Goal: Information Seeking & Learning: Learn about a topic

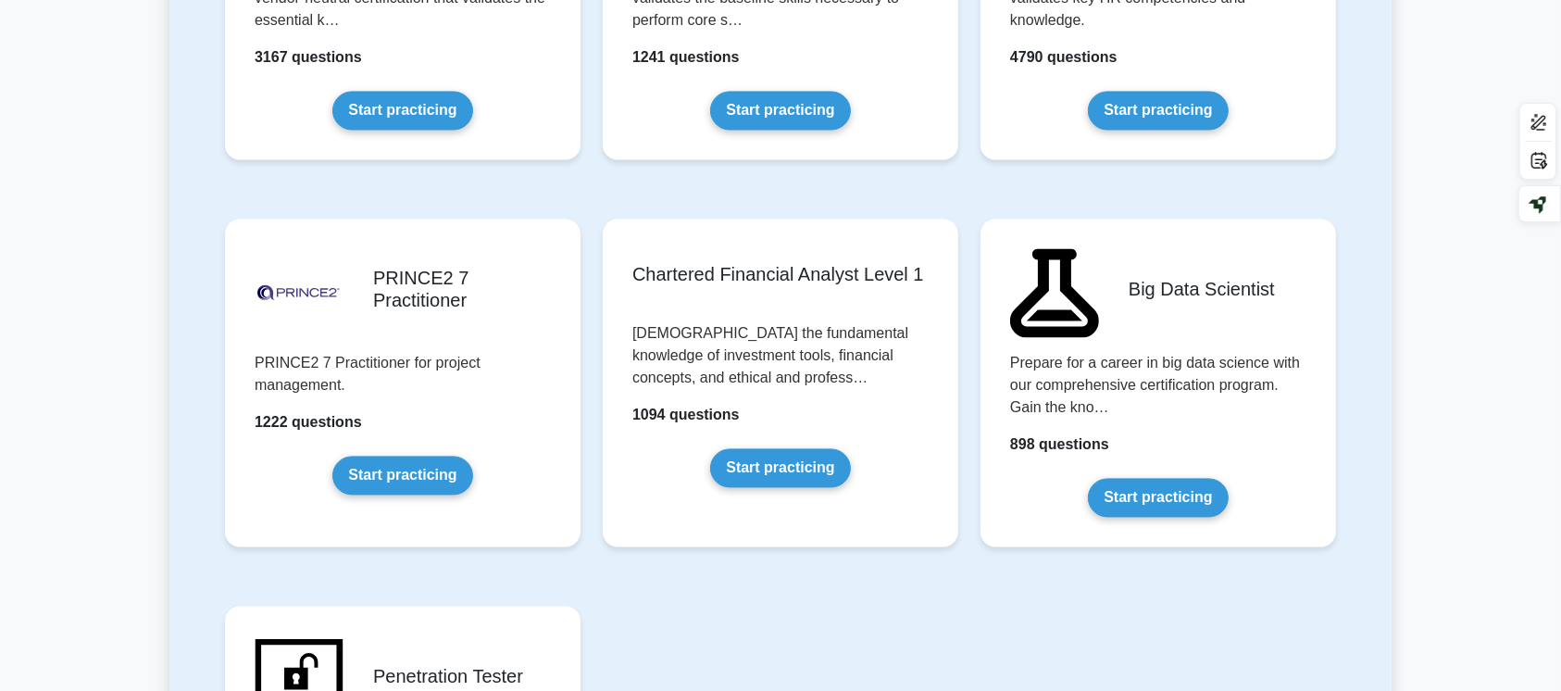
scroll to position [3570, 0]
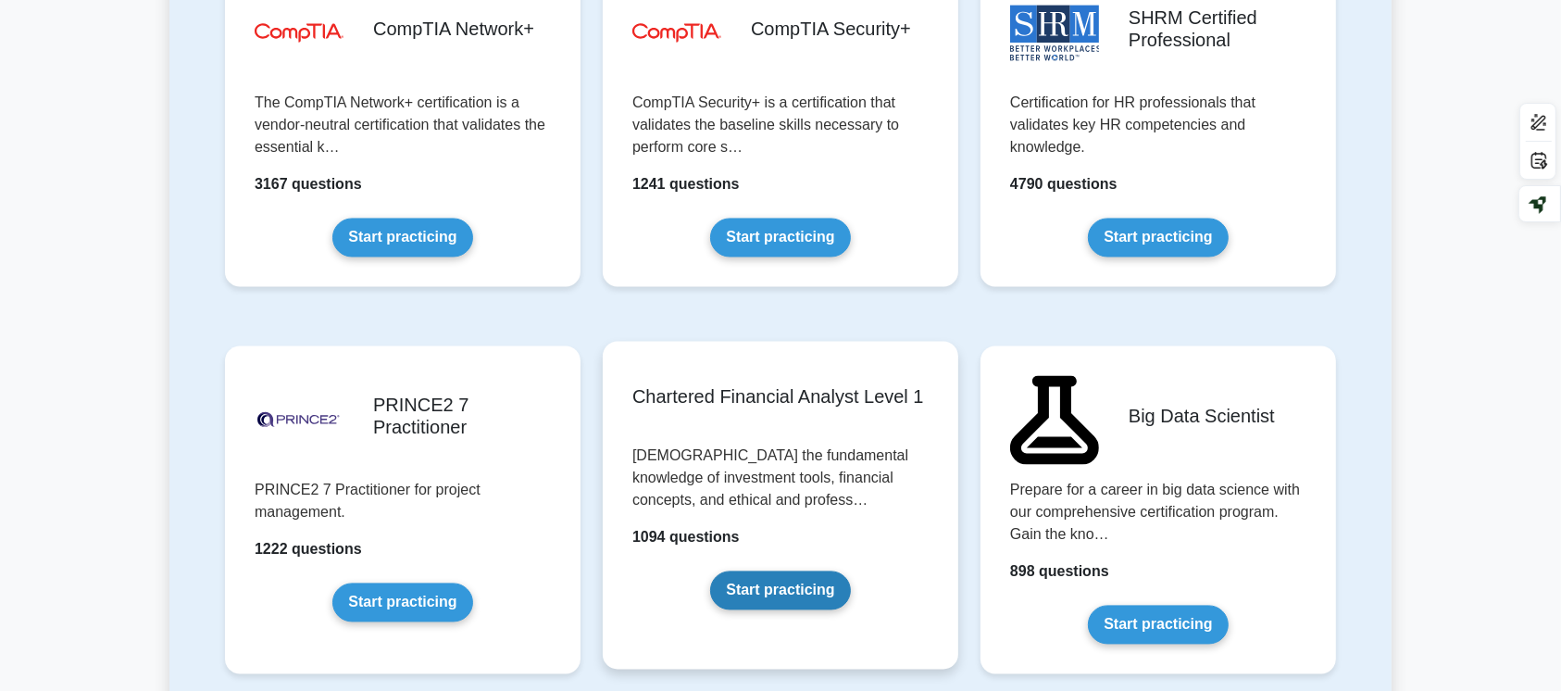
click at [809, 584] on link "Start practicing" at bounding box center [780, 589] width 140 height 39
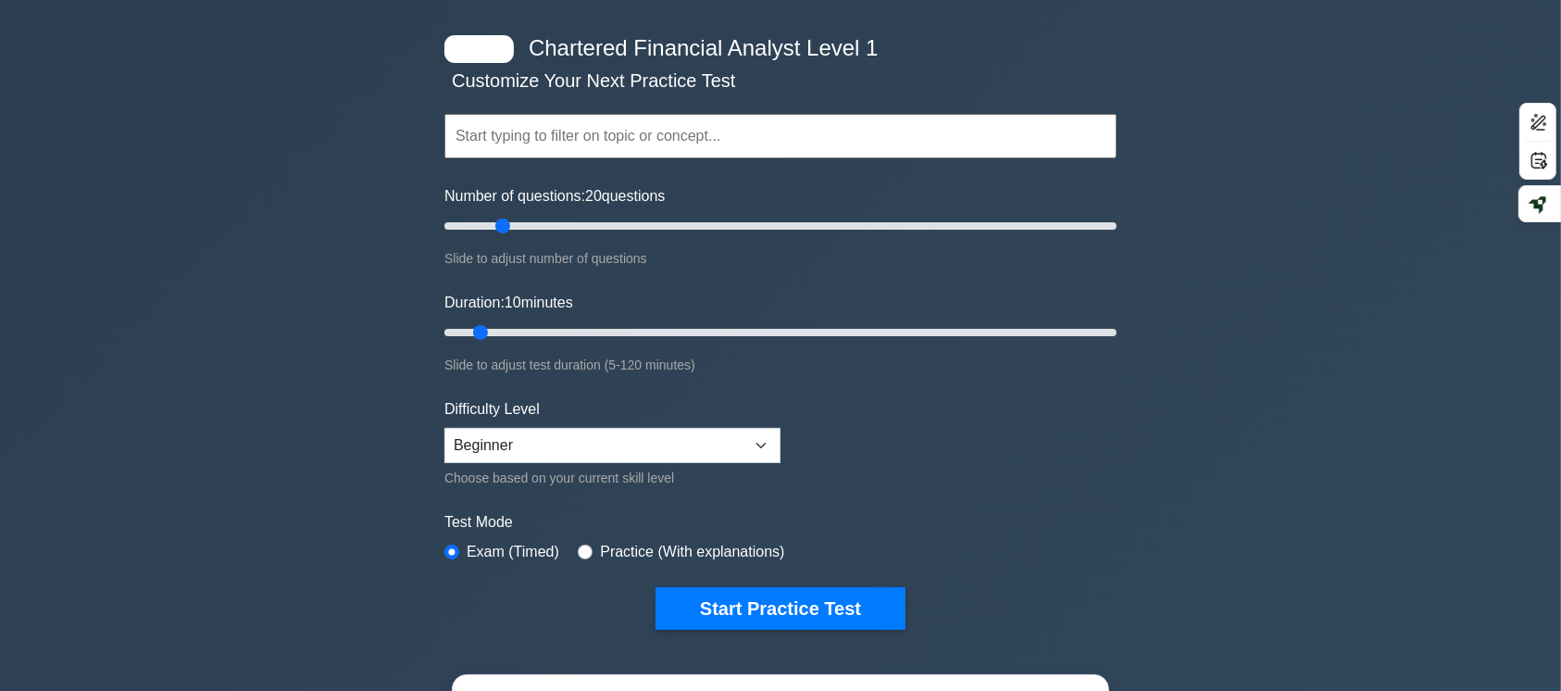
drag, startPoint x: 469, startPoint y: 221, endPoint x: 503, endPoint y: 213, distance: 34.4
type input "20"
click at [503, 215] on input "Number of questions: 20 questions" at bounding box center [780, 226] width 672 height 22
drag, startPoint x: 487, startPoint y: 328, endPoint x: 603, endPoint y: 329, distance: 115.8
type input "30"
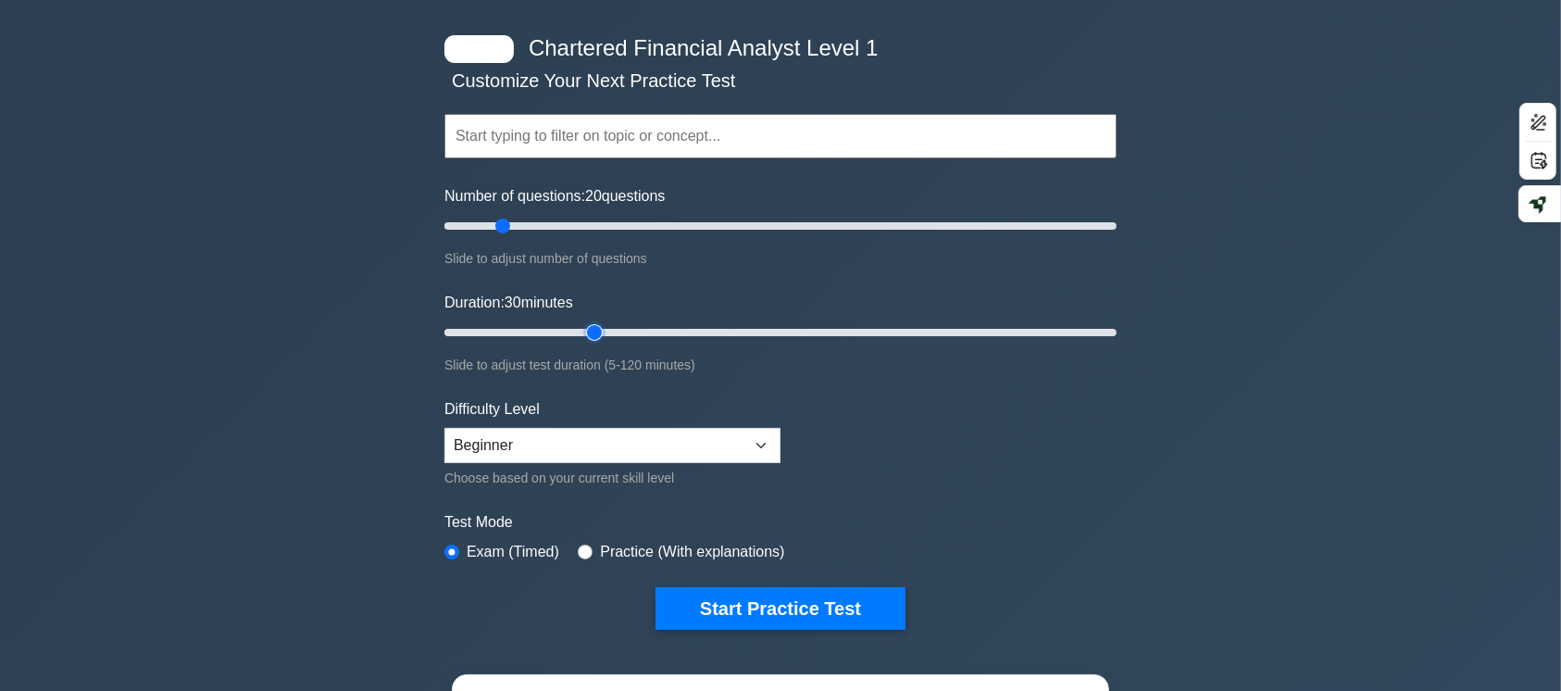
click at [603, 329] on input "Duration: 30 minutes" at bounding box center [780, 332] width 672 height 22
click at [1283, 474] on div "Chartered Financial Analyst Level 1 Customize Your Next Practice Test Topics Qu…" at bounding box center [780, 519] width 1561 height 1056
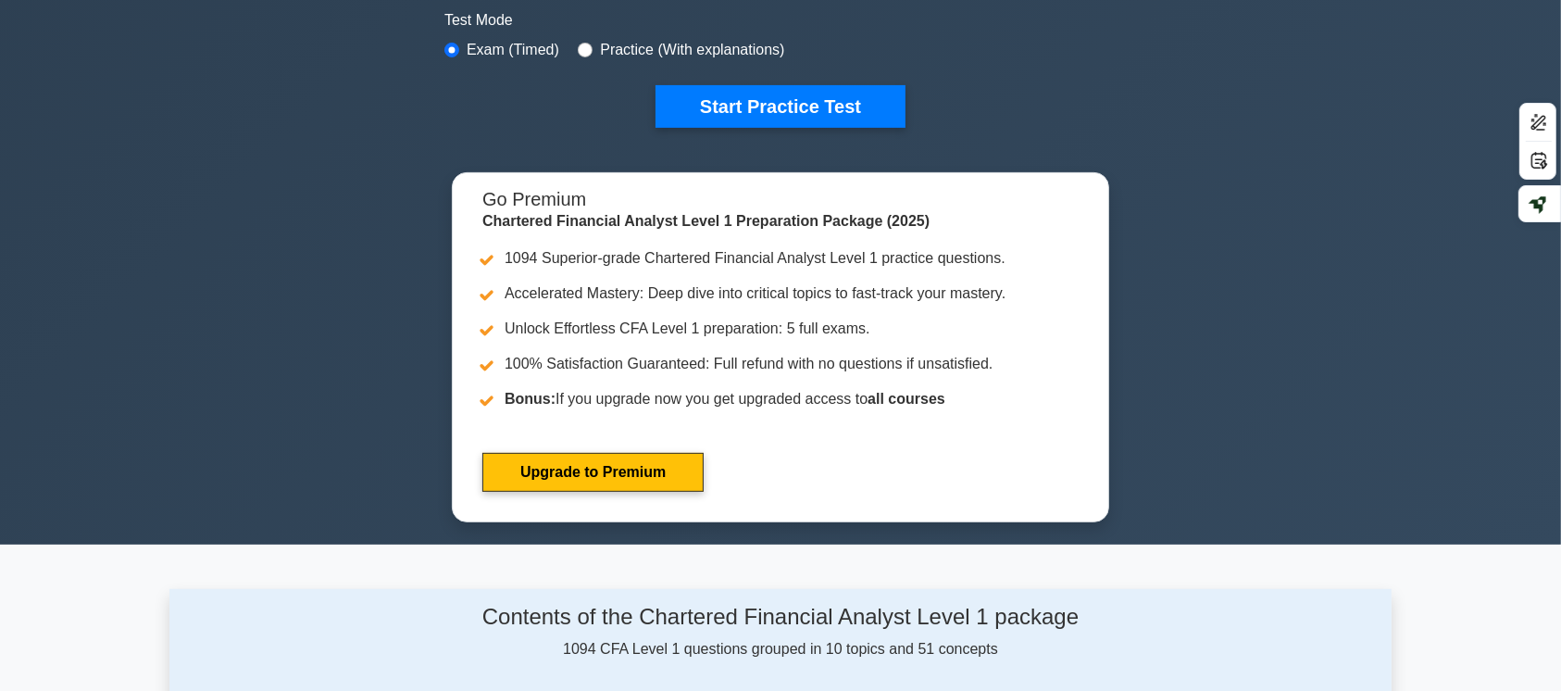
scroll to position [576, 0]
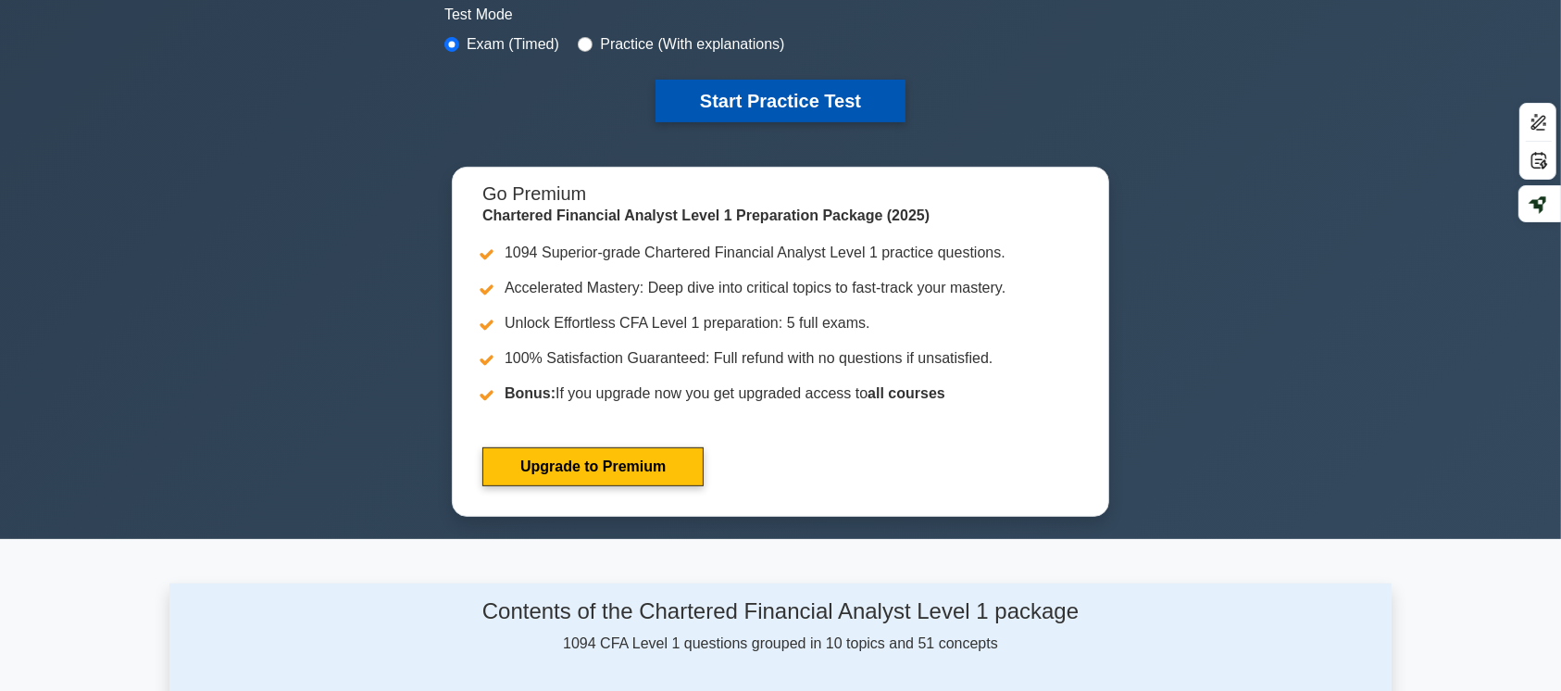
click at [775, 98] on button "Start Practice Test" at bounding box center [781, 101] width 250 height 43
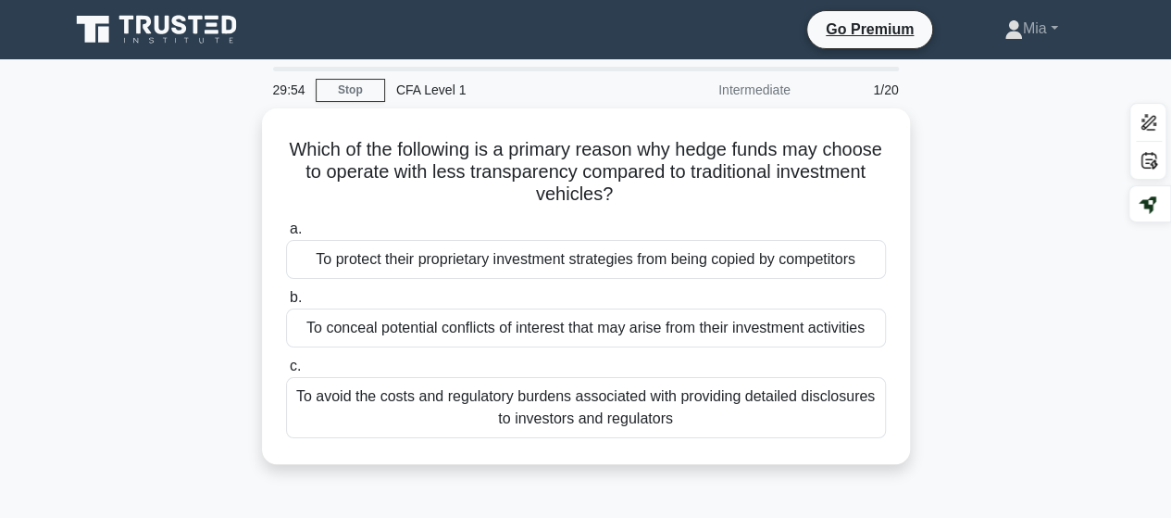
click at [1064, 224] on div "Which of the following is a primary reason why hedge funds may choose to operat…" at bounding box center [586, 297] width 1056 height 378
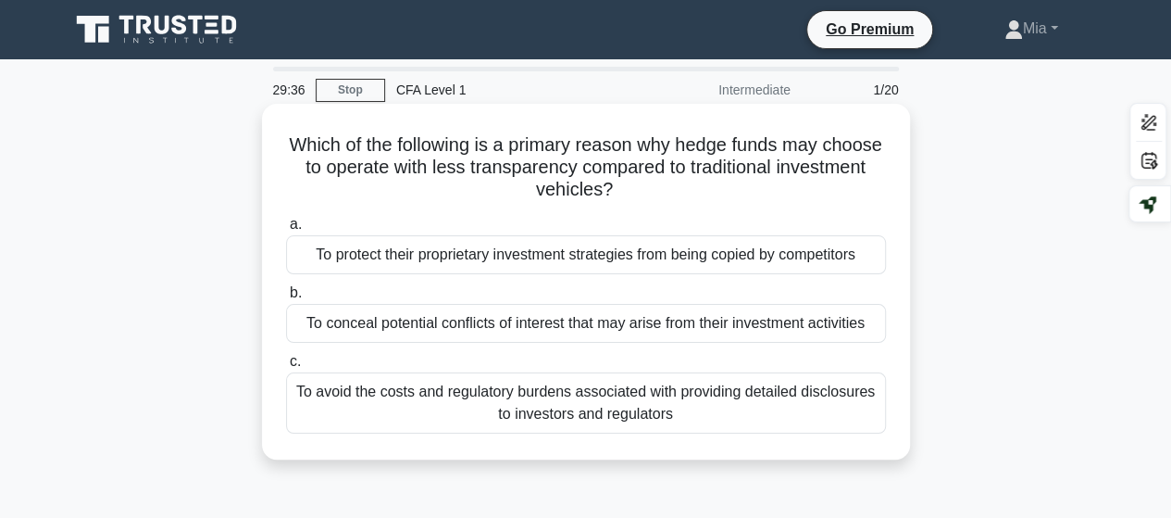
click at [683, 403] on div "To avoid the costs and regulatory burdens associated with providing detailed di…" at bounding box center [586, 402] width 600 height 61
click at [286, 368] on input "c. To avoid the costs and regulatory burdens associated with providing detailed…" at bounding box center [286, 362] width 0 height 12
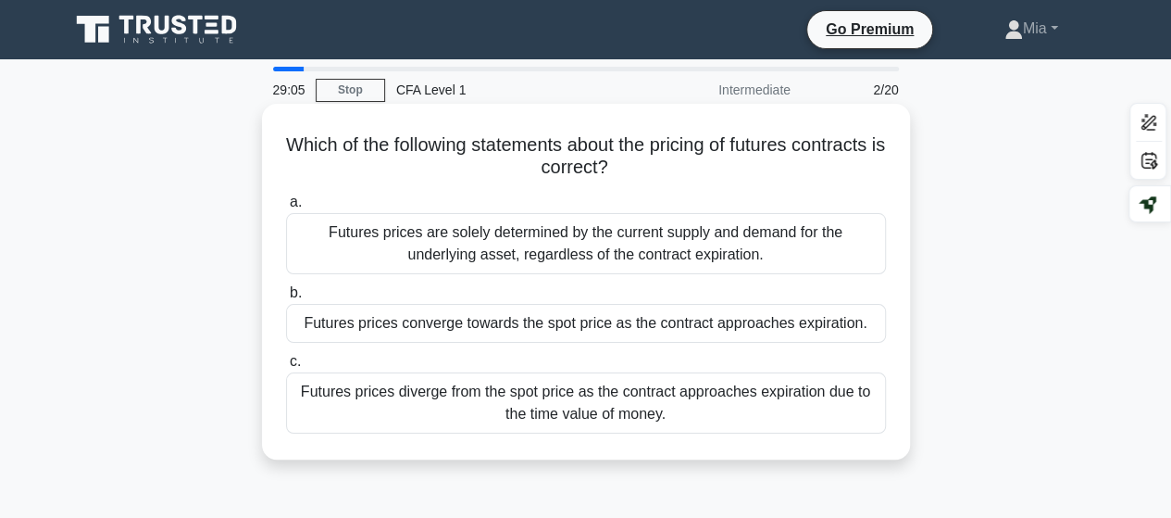
click at [702, 422] on div "Futures prices diverge from the spot price as the contract approaches expiratio…" at bounding box center [586, 402] width 600 height 61
click at [286, 368] on input "c. Futures prices diverge from the spot price as the contract approaches expira…" at bounding box center [286, 362] width 0 height 12
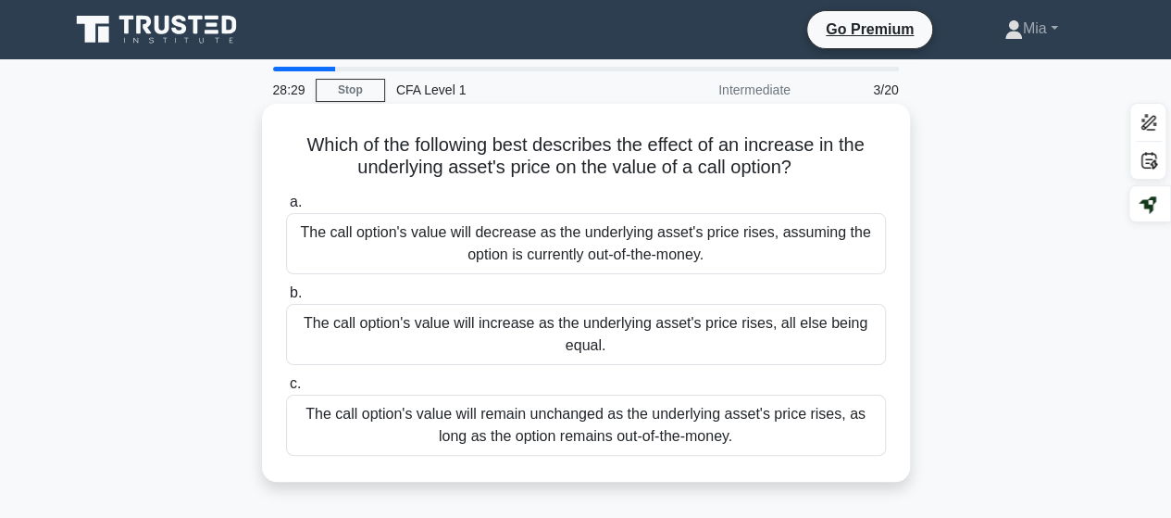
click at [675, 247] on div "The call option's value will decrease as the underlying asset's price rises, as…" at bounding box center [586, 243] width 600 height 61
click at [286, 208] on input "a. The call option's value will decrease as the underlying asset's price rises,…" at bounding box center [286, 202] width 0 height 12
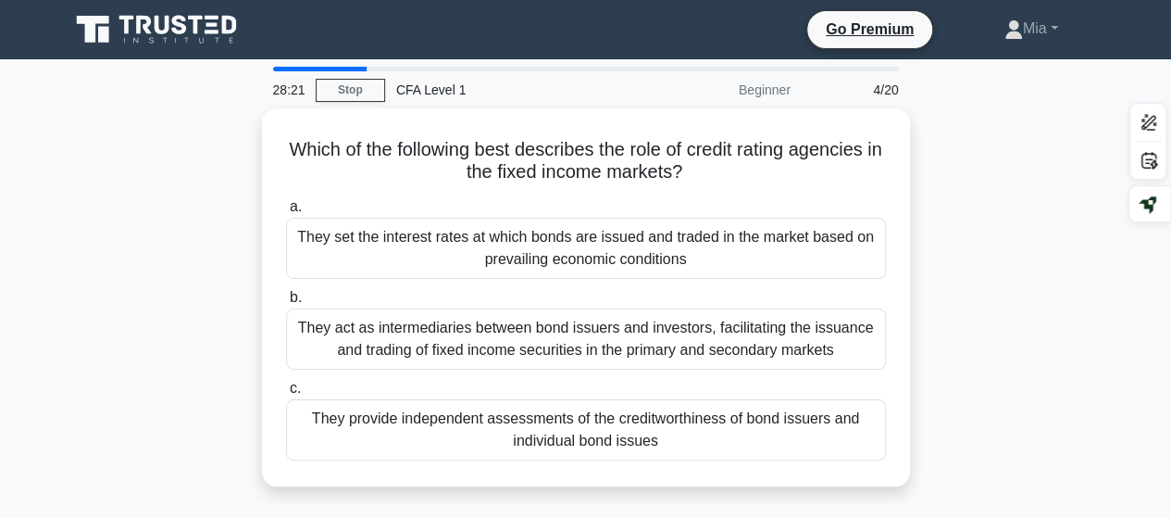
scroll to position [50, 0]
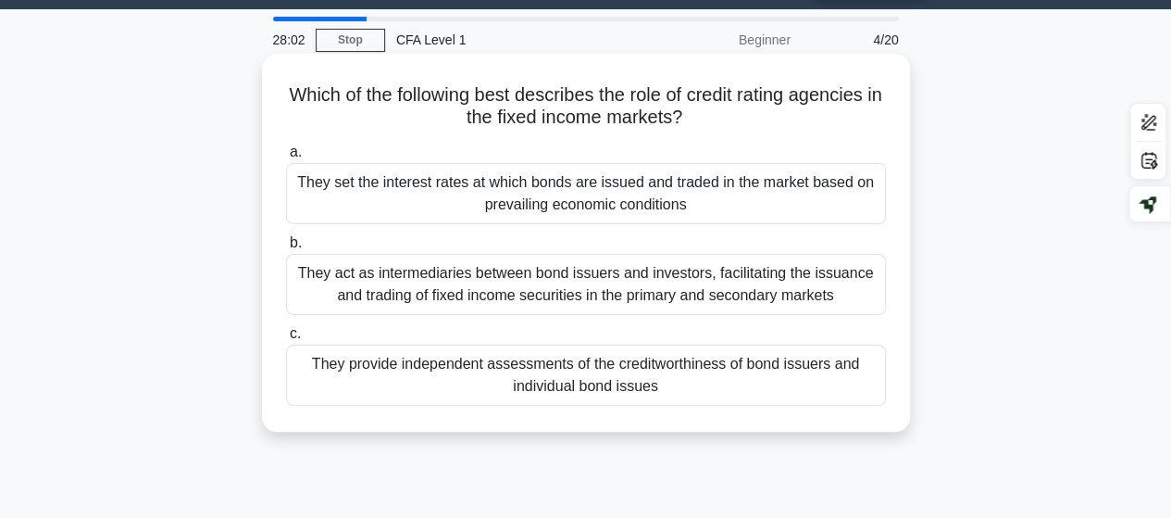
click at [751, 275] on div "They act as intermediaries between bond issuers and investors, facilitating the…" at bounding box center [586, 284] width 600 height 61
click at [286, 249] on input "b. They act as intermediaries between bond issuers and investors, facilitating …" at bounding box center [286, 243] width 0 height 12
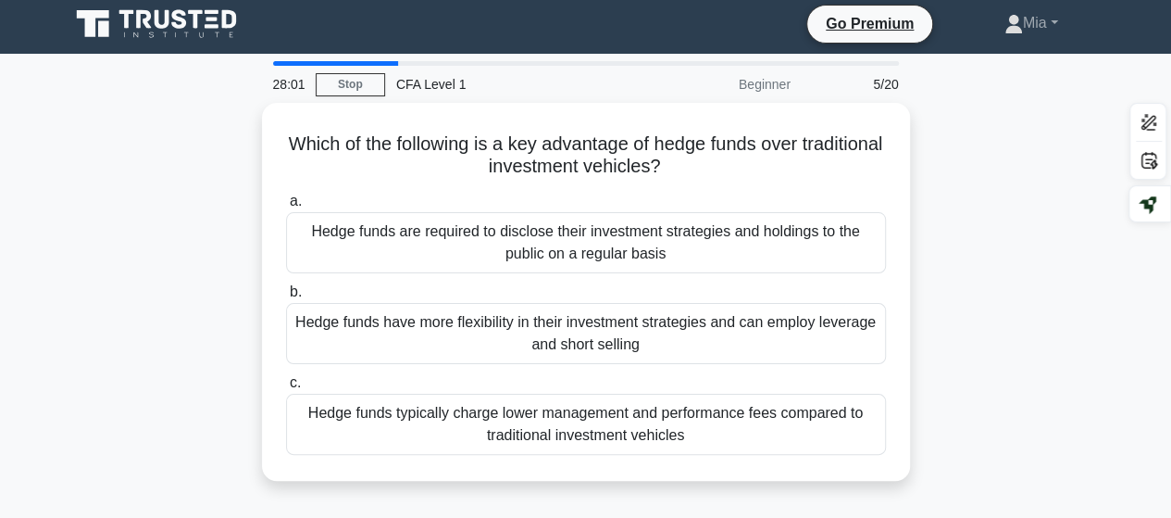
scroll to position [0, 0]
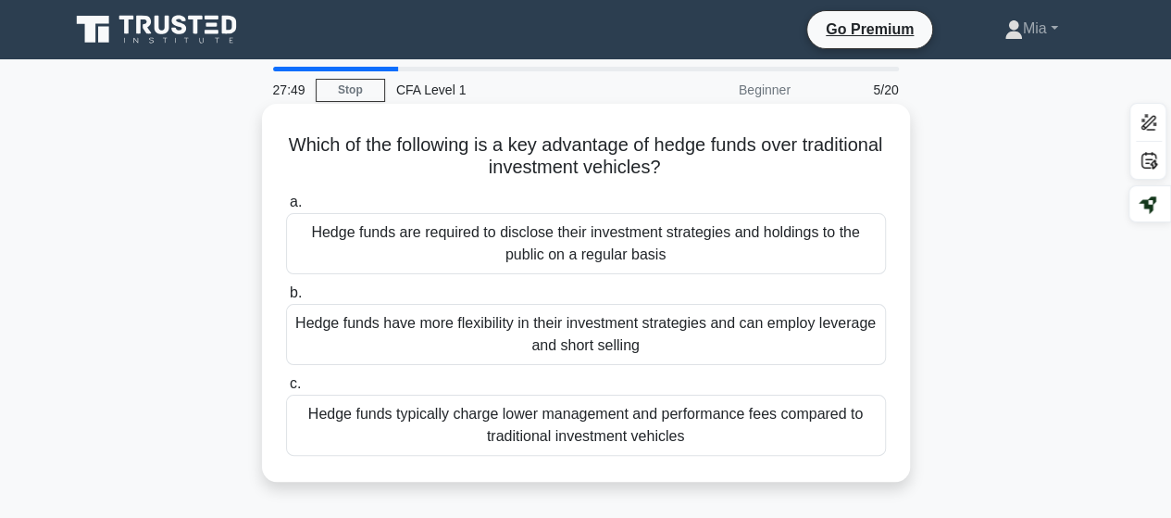
click at [780, 439] on div "Hedge funds typically charge lower management and performance fees compared to …" at bounding box center [586, 424] width 600 height 61
click at [286, 390] on input "c. Hedge funds typically charge lower management and performance fees compared …" at bounding box center [286, 384] width 0 height 12
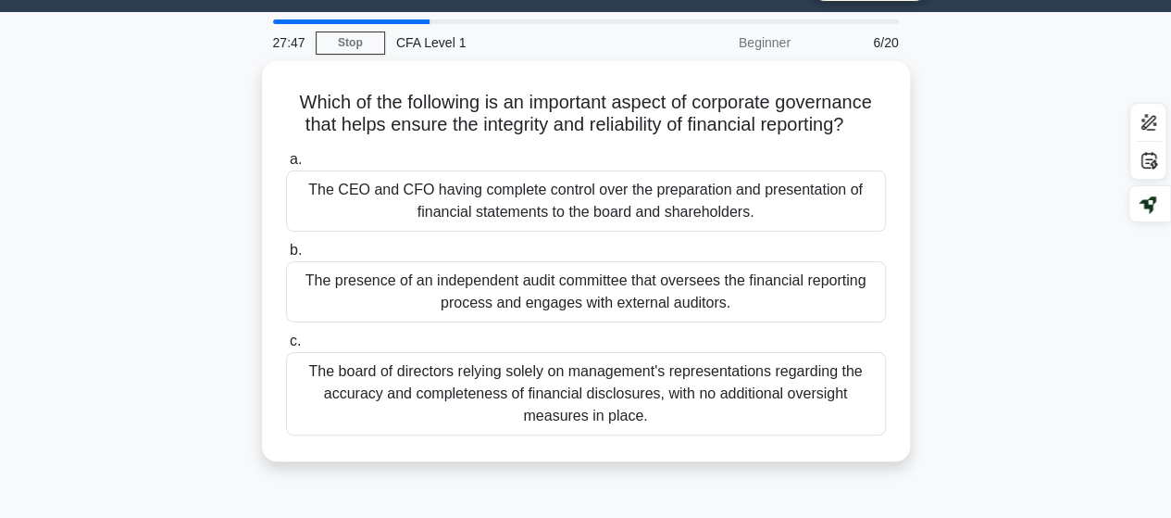
scroll to position [54, 0]
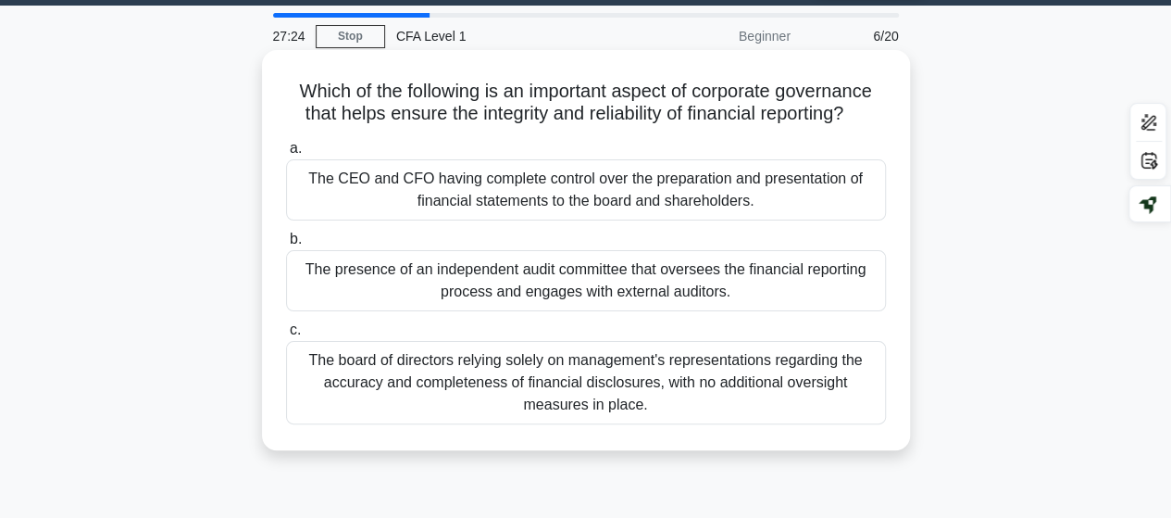
click at [685, 275] on div "The presence of an independent audit committee that oversees the financial repo…" at bounding box center [586, 280] width 600 height 61
click at [286, 245] on input "b. The presence of an independent audit committee that oversees the financial r…" at bounding box center [286, 239] width 0 height 12
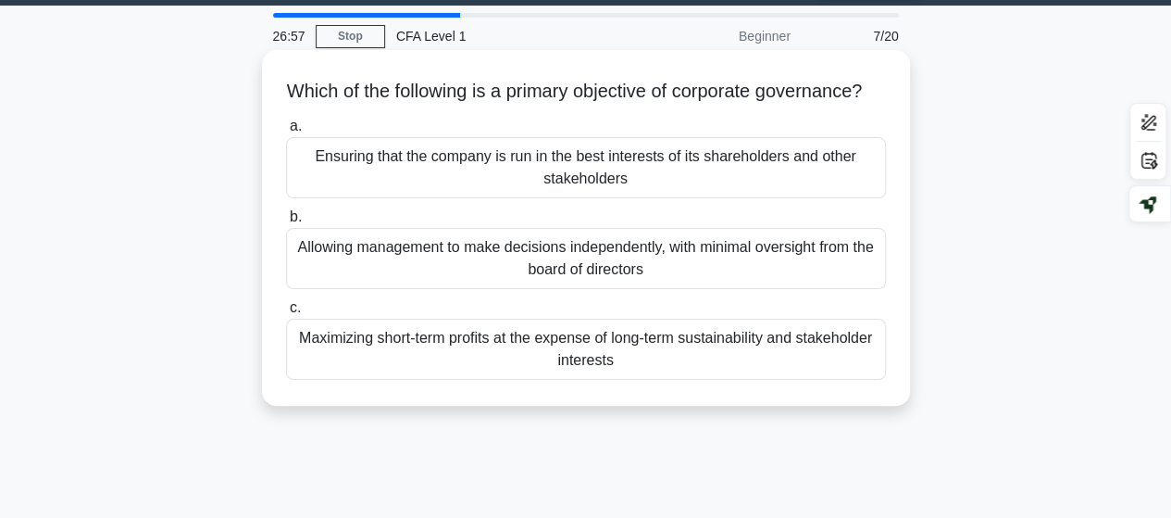
click at [803, 380] on div "Maximizing short-term profits at the expense of long-term sustainability and st…" at bounding box center [586, 349] width 600 height 61
click at [286, 314] on input "c. Maximizing short-term profits at the expense of long-term sustainability and…" at bounding box center [286, 308] width 0 height 12
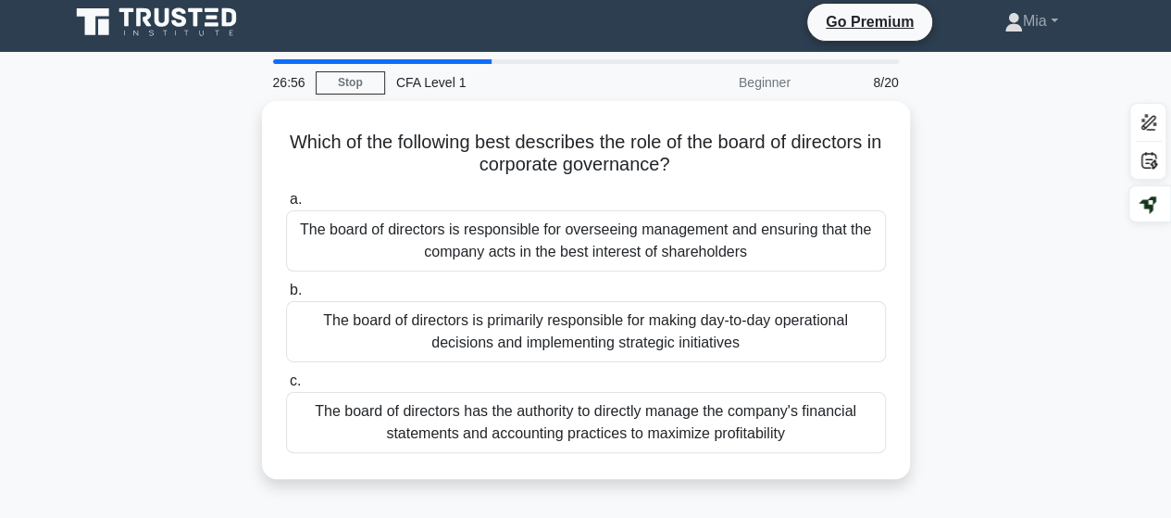
scroll to position [0, 0]
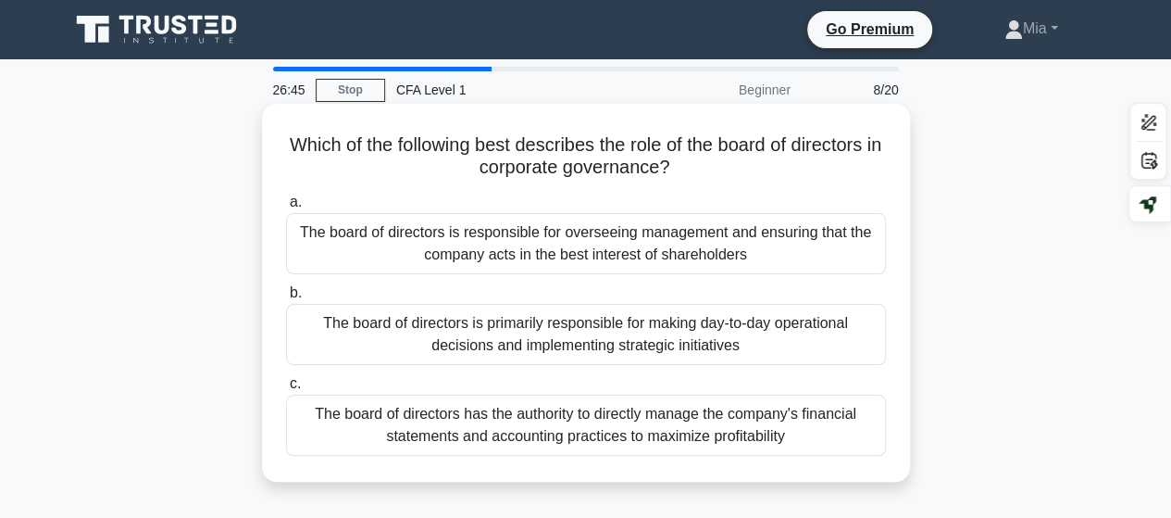
click at [611, 263] on div "The board of directors is responsible for overseeing management and ensuring th…" at bounding box center [586, 243] width 600 height 61
click at [286, 208] on input "a. The board of directors is responsible for overseeing management and ensuring…" at bounding box center [286, 202] width 0 height 12
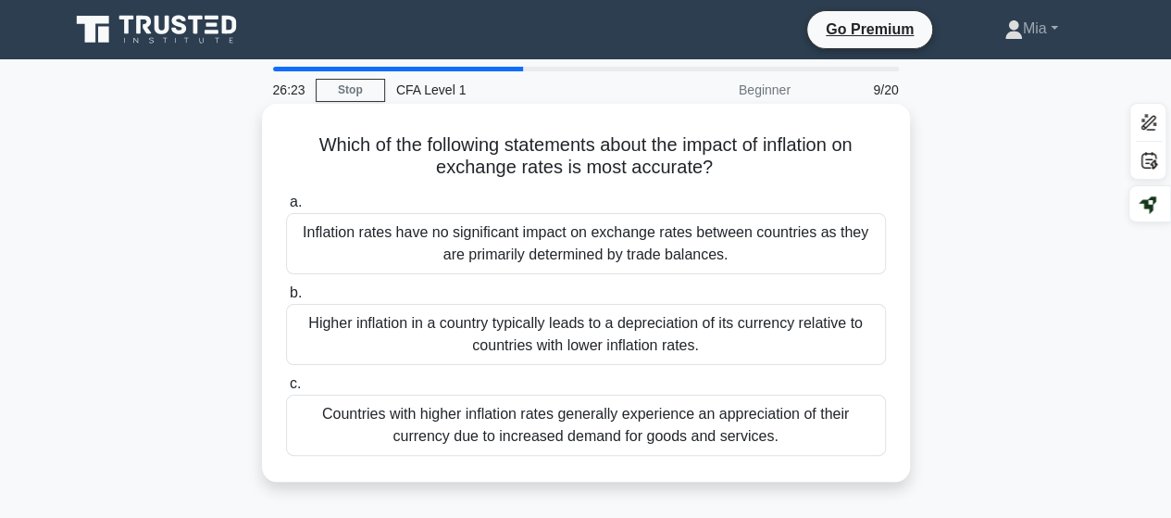
click at [768, 334] on div "Higher inflation in a country typically leads to a depreciation of its currency…" at bounding box center [586, 334] width 600 height 61
click at [286, 299] on input "b. Higher inflation in a country typically leads to a depreciation of its curre…" at bounding box center [286, 293] width 0 height 12
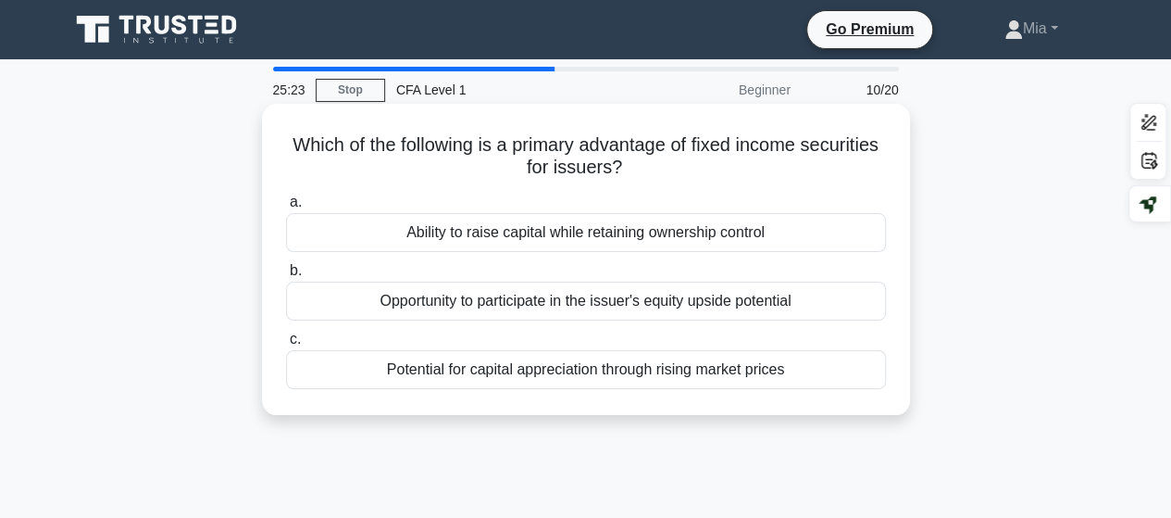
click at [841, 305] on div "Opportunity to participate in the issuer's equity upside potential" at bounding box center [586, 301] width 600 height 39
click at [286, 277] on input "b. Opportunity to participate in the issuer's equity upside potential" at bounding box center [286, 271] width 0 height 12
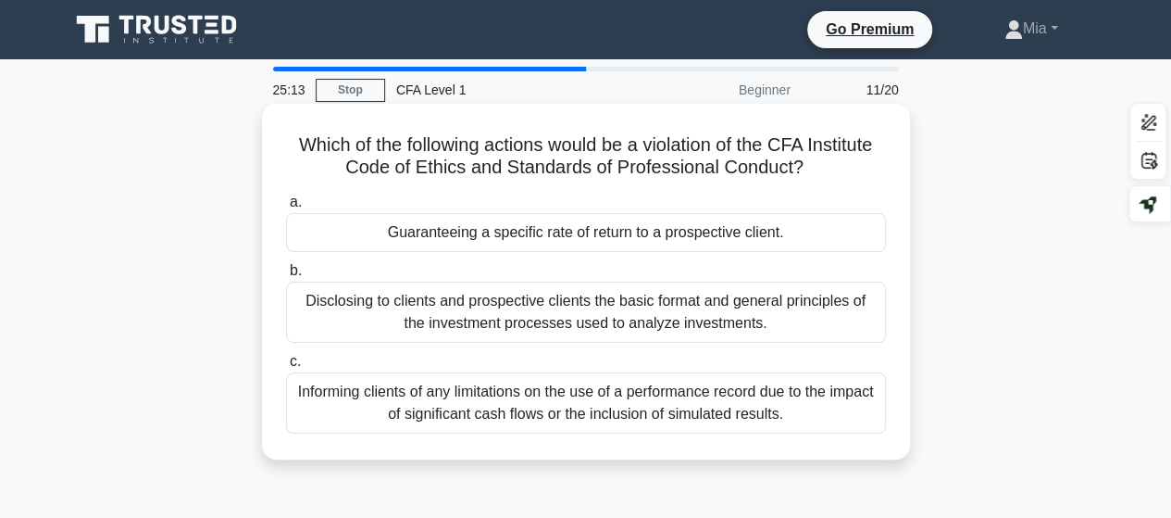
click at [790, 408] on div "Informing clients of any limitations on the use of a performance record due to …" at bounding box center [586, 402] width 600 height 61
click at [286, 368] on input "c. Informing clients of any limitations on the use of a performance record due …" at bounding box center [286, 362] width 0 height 12
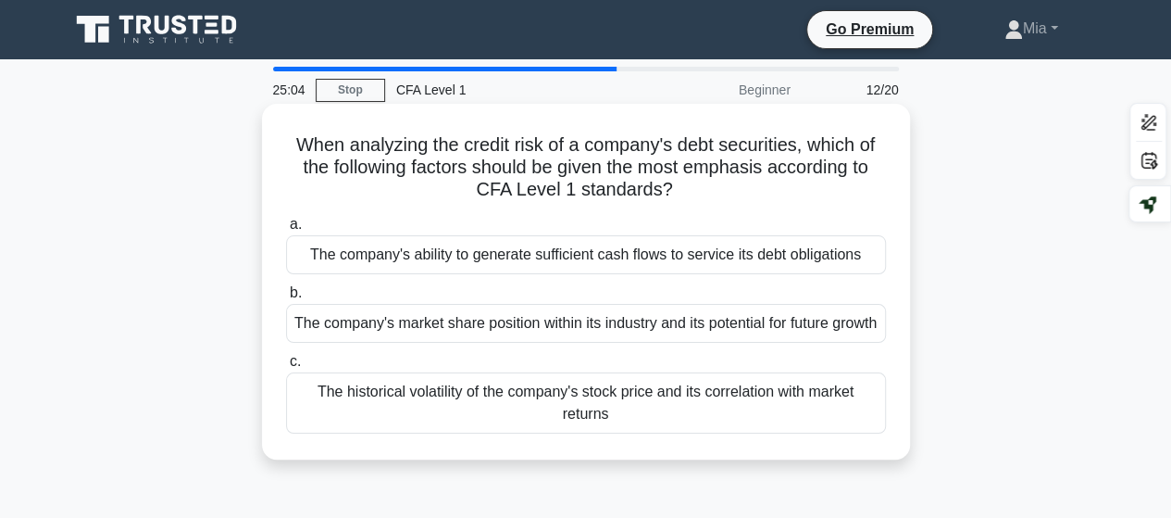
click at [798, 331] on div "The company's market share position within its industry and its potential for f…" at bounding box center [586, 323] width 600 height 39
click at [286, 299] on input "b. The company's market share position within its industry and its potential fo…" at bounding box center [286, 293] width 0 height 12
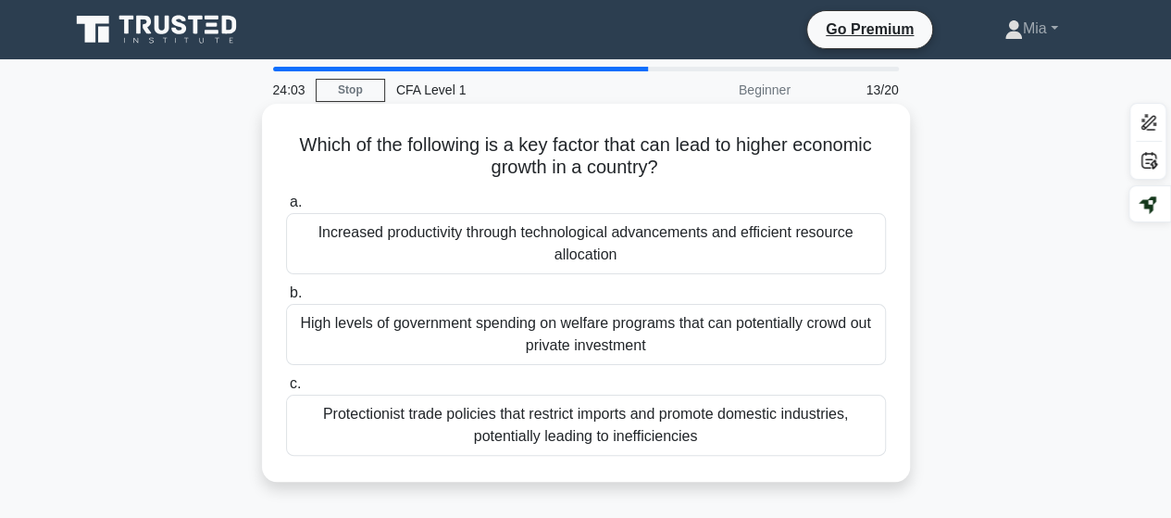
click at [807, 436] on div "Protectionist trade policies that restrict imports and promote domestic industr…" at bounding box center [586, 424] width 600 height 61
click at [286, 390] on input "c. Protectionist trade policies that restrict imports and promote domestic indu…" at bounding box center [286, 384] width 0 height 12
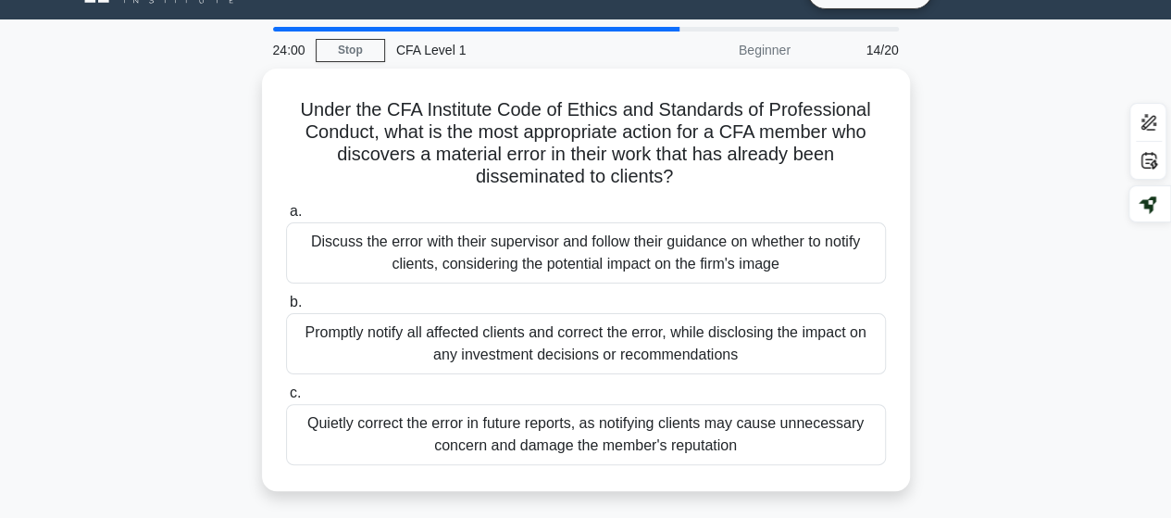
scroll to position [56, 0]
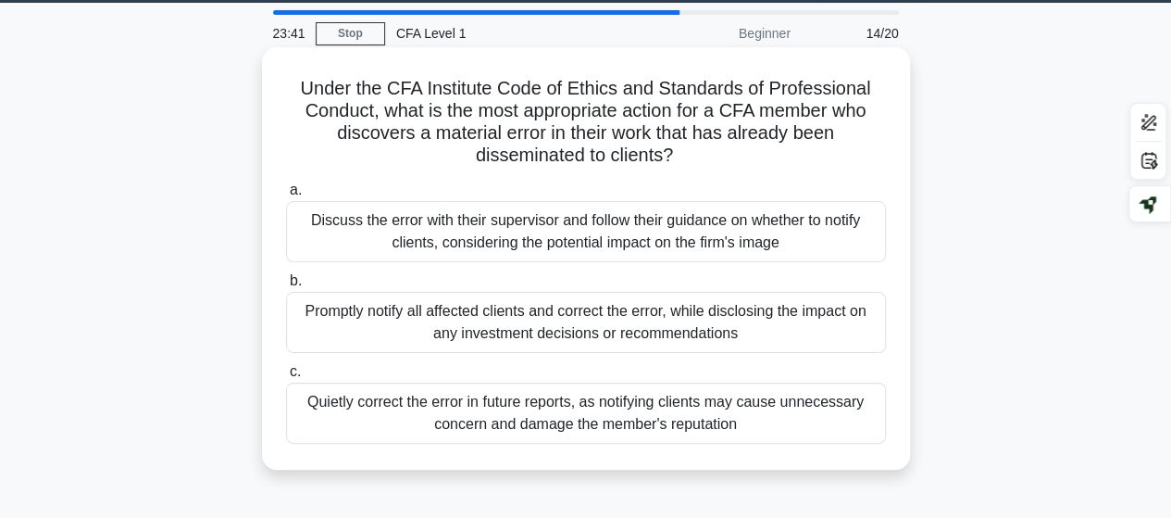
click at [712, 229] on div "Discuss the error with their supervisor and follow their guidance on whether to…" at bounding box center [586, 231] width 600 height 61
click at [286, 196] on input "a. Discuss the error with their supervisor and follow their guidance on whether…" at bounding box center [286, 190] width 0 height 12
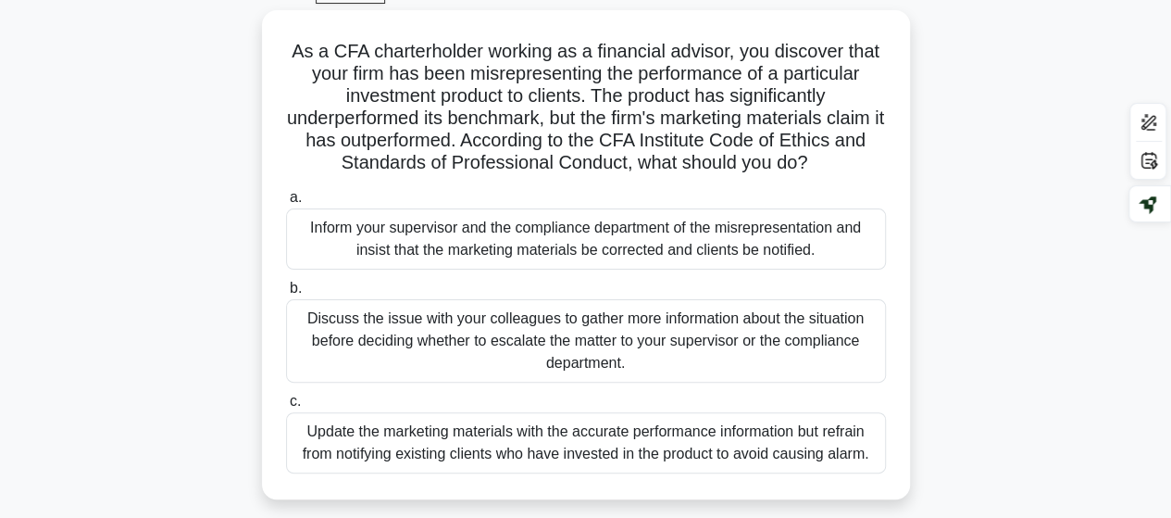
scroll to position [100, 0]
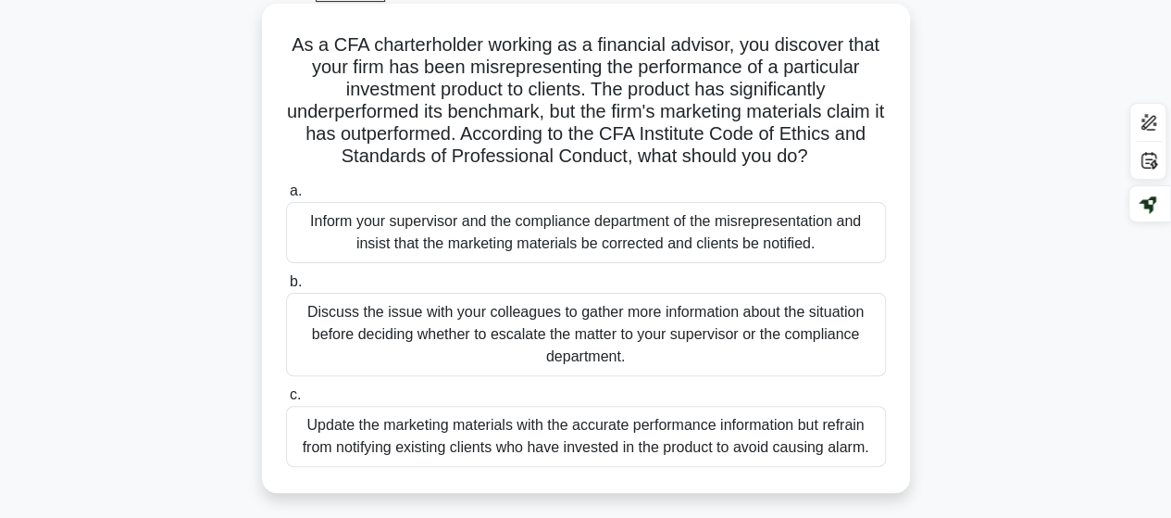
click at [669, 346] on div "Discuss the issue with your colleagues to gather more information about the sit…" at bounding box center [586, 334] width 600 height 83
click at [286, 288] on input "b. Discuss the issue with your colleagues to gather more information about the …" at bounding box center [286, 282] width 0 height 12
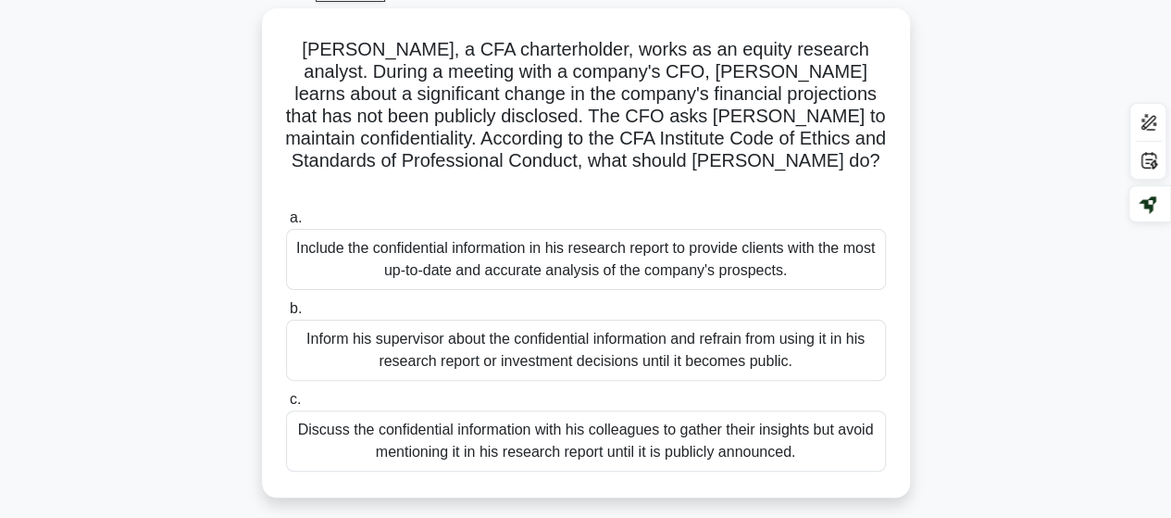
scroll to position [101, 0]
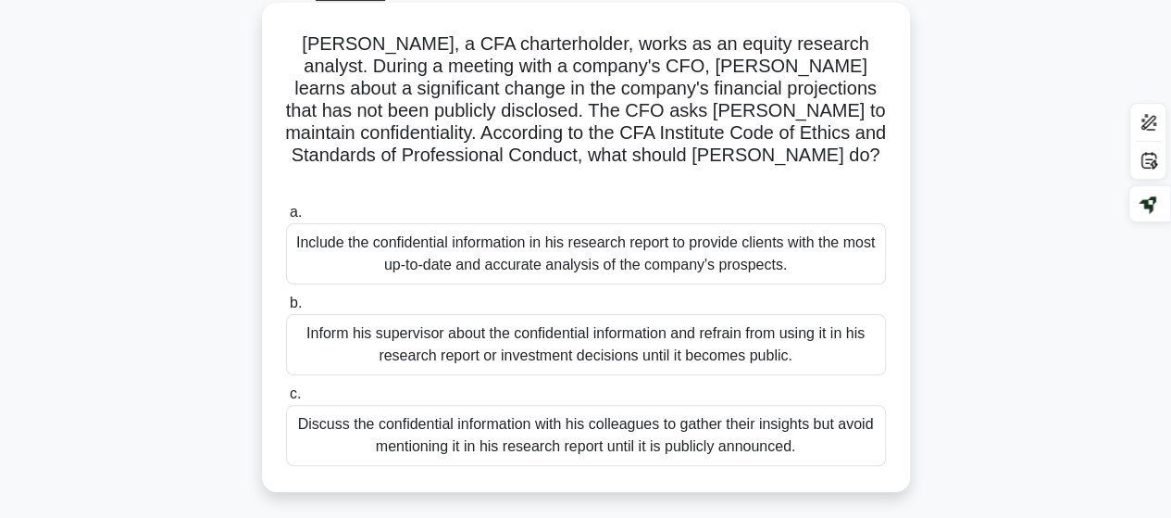
click at [830, 432] on div "Discuss the confidential information with his colleagues to gather their insigh…" at bounding box center [586, 435] width 600 height 61
click at [286, 400] on input "c. Discuss the confidential information with his colleagues to gather their ins…" at bounding box center [286, 394] width 0 height 12
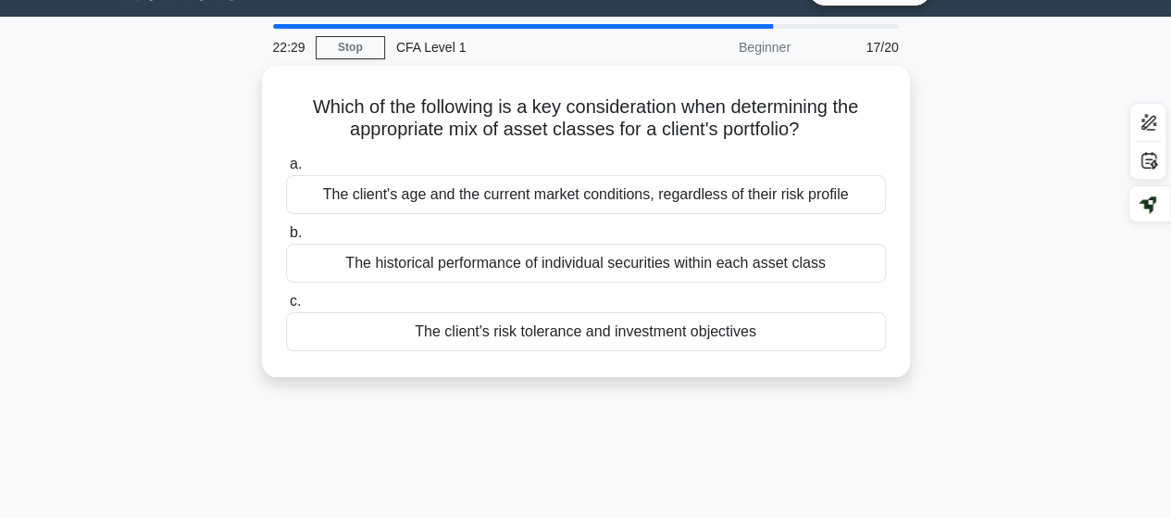
scroll to position [0, 0]
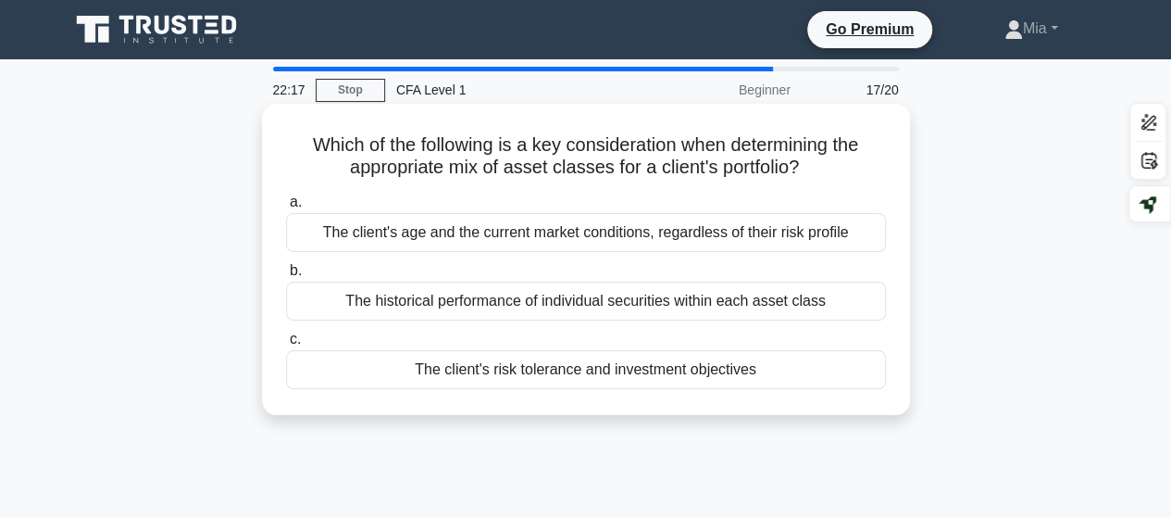
click at [793, 371] on div "The client's risk tolerance and investment objectives" at bounding box center [586, 369] width 600 height 39
click at [286, 345] on input "c. The client's risk tolerance and investment objectives" at bounding box center [286, 339] width 0 height 12
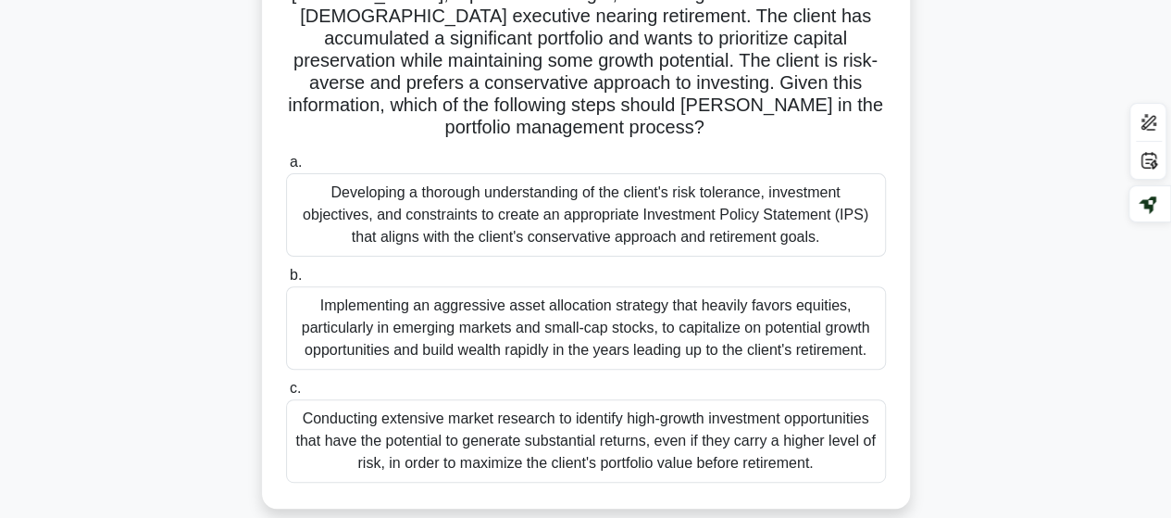
scroll to position [153, 0]
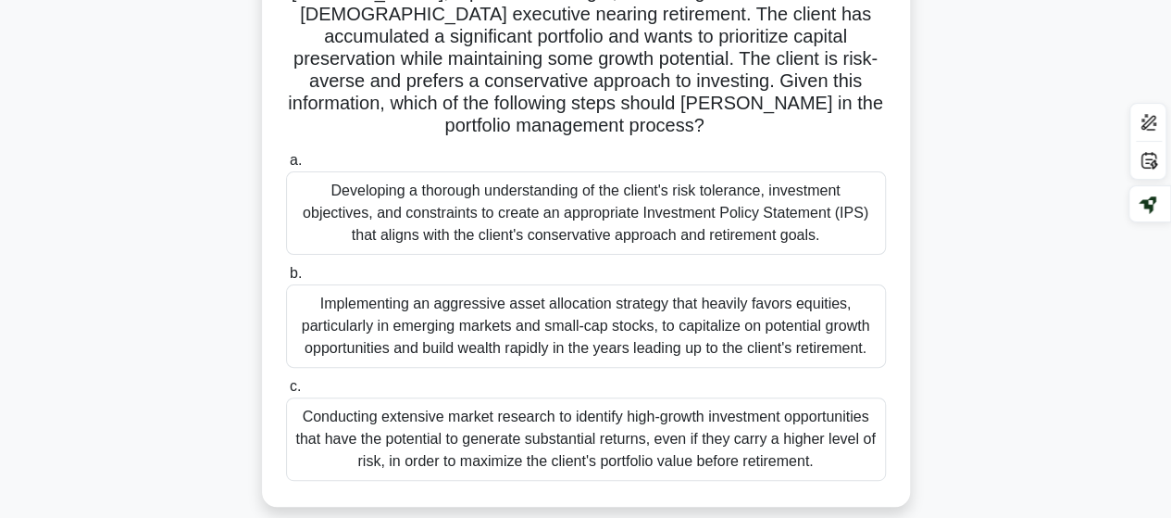
click at [834, 455] on div "Conducting extensive market research to identify high-growth investment opportu…" at bounding box center [586, 438] width 600 height 83
click at [286, 393] on input "c. Conducting extensive market research to identify high-growth investment oppo…" at bounding box center [286, 387] width 0 height 12
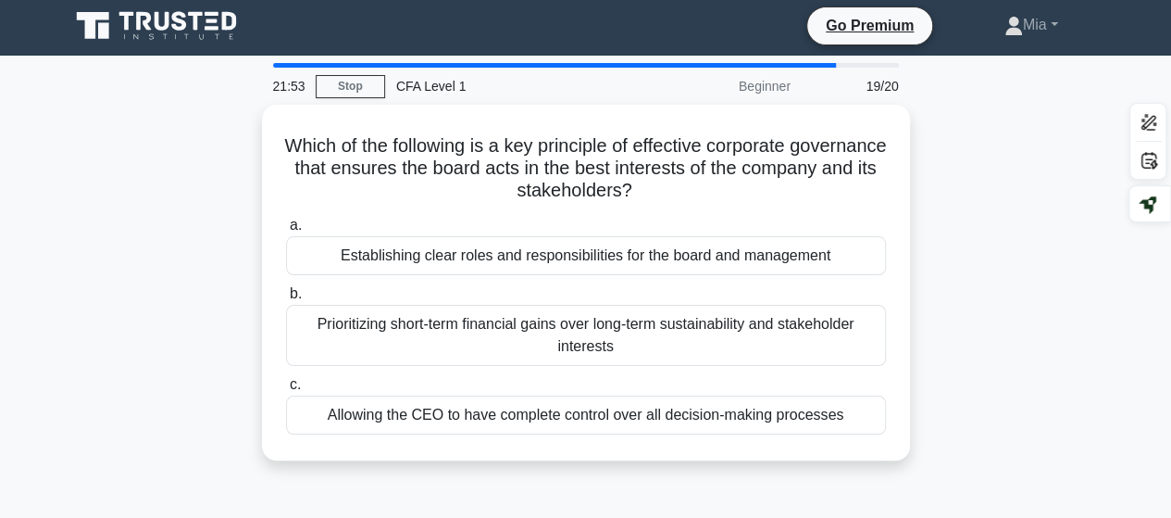
scroll to position [0, 0]
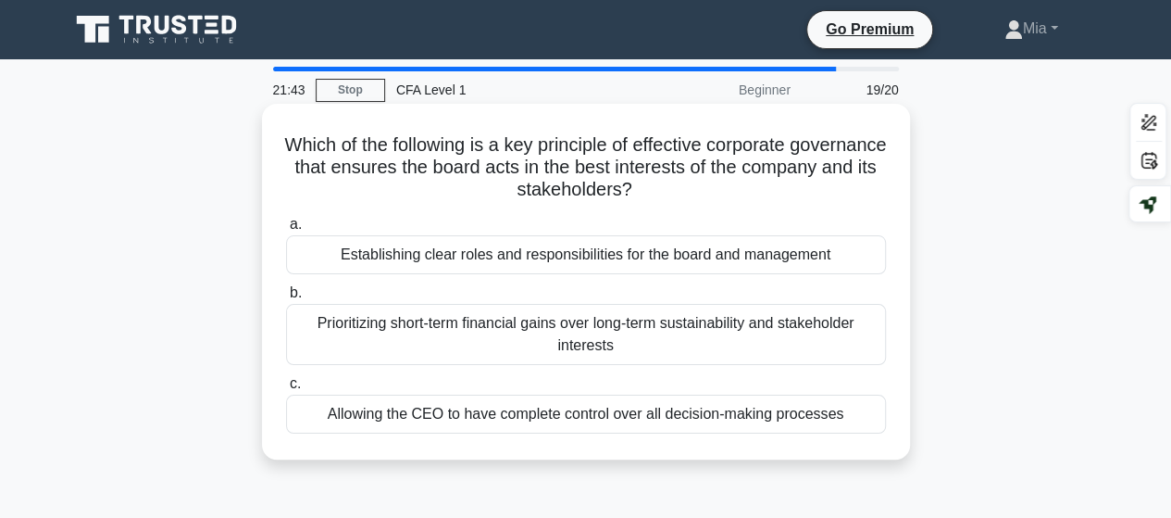
click at [784, 255] on div "Establishing clear roles and responsibilities for the board and management" at bounding box center [586, 254] width 600 height 39
click at [286, 231] on input "a. Establishing clear roles and responsibilities for the board and management" at bounding box center [286, 225] width 0 height 12
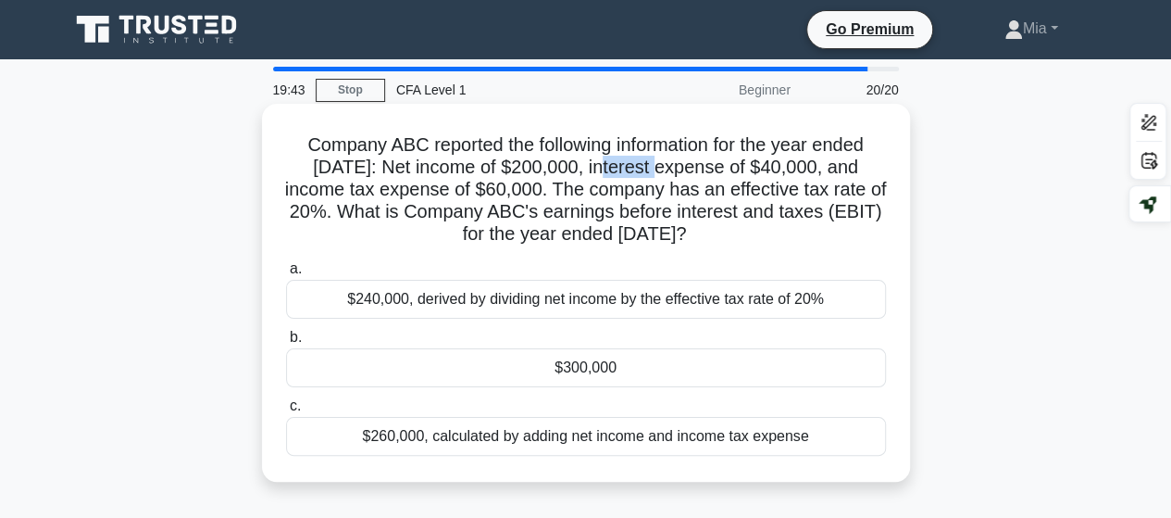
drag, startPoint x: 619, startPoint y: 168, endPoint x: 685, endPoint y: 168, distance: 66.7
click at [685, 168] on h5 "Company ABC reported the following information for the year ended [DATE]: Net i…" at bounding box center [586, 189] width 604 height 113
click at [598, 200] on h5 "Company ABC reported the following information for the year ended [DATE]: Net i…" at bounding box center [586, 189] width 604 height 113
drag, startPoint x: 297, startPoint y: 144, endPoint x: 839, endPoint y: 234, distance: 549.3
click at [839, 234] on h5 "Company ABC reported the following information for the year ended [DATE]: Net i…" at bounding box center [586, 189] width 604 height 113
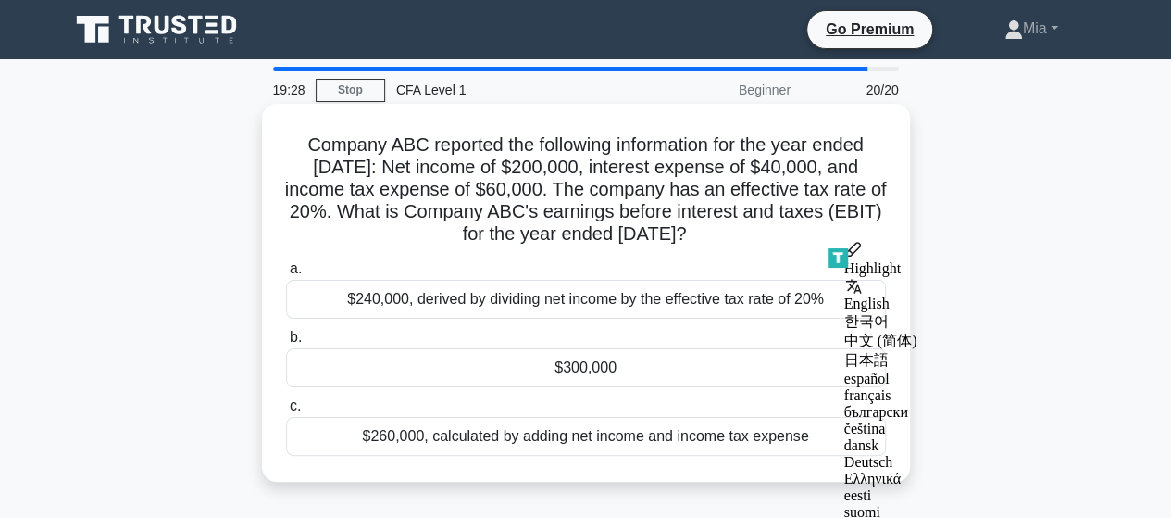
copy h5 "Company ABC reported the following information for the year ended [DATE]: Net i…"
click at [560, 199] on h5 "Company ABC reported the following information for the year ended [DATE]: Net i…" at bounding box center [586, 189] width 604 height 113
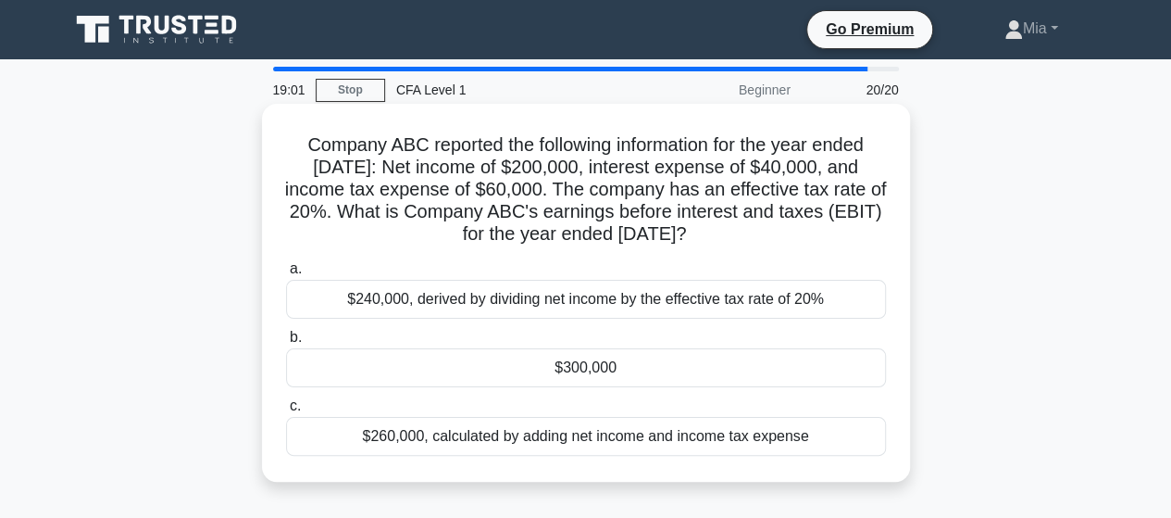
click at [585, 375] on div "$300,000" at bounding box center [586, 367] width 600 height 39
click at [286, 344] on input "b. $300,000" at bounding box center [286, 338] width 0 height 12
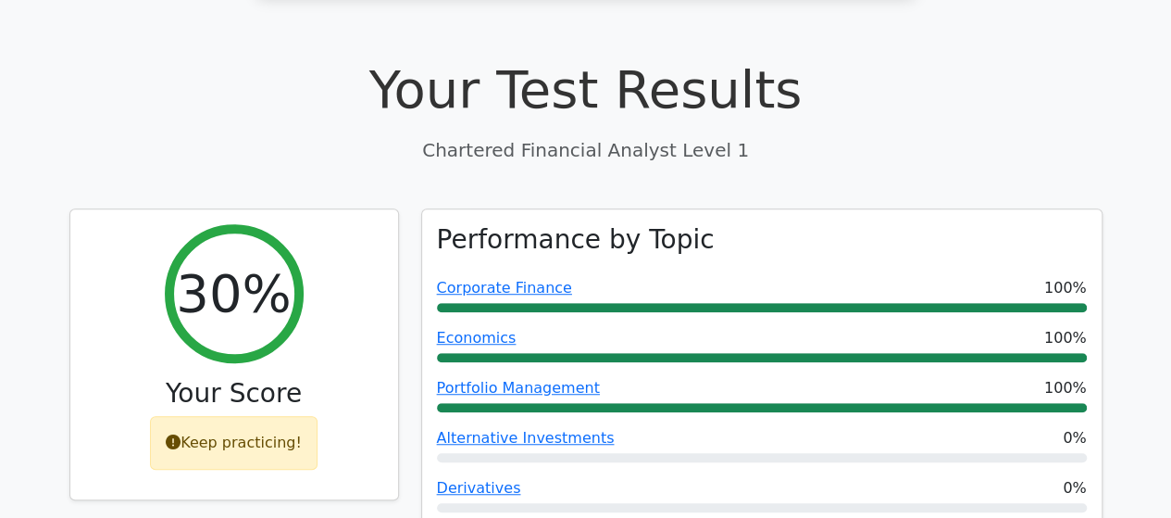
drag, startPoint x: 1184, startPoint y: 46, endPoint x: 1184, endPoint y: 106, distance: 59.3
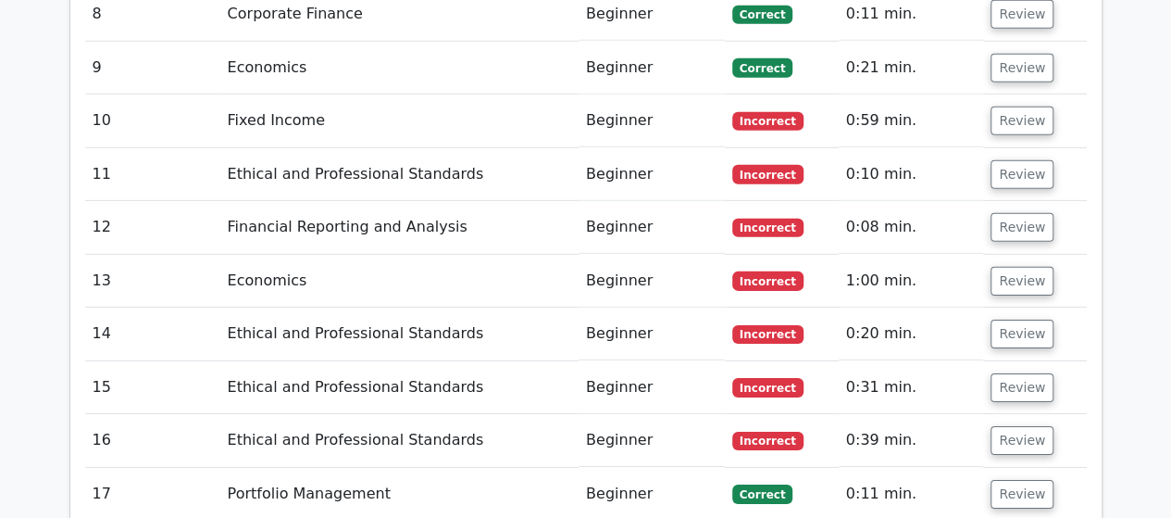
scroll to position [2782, 0]
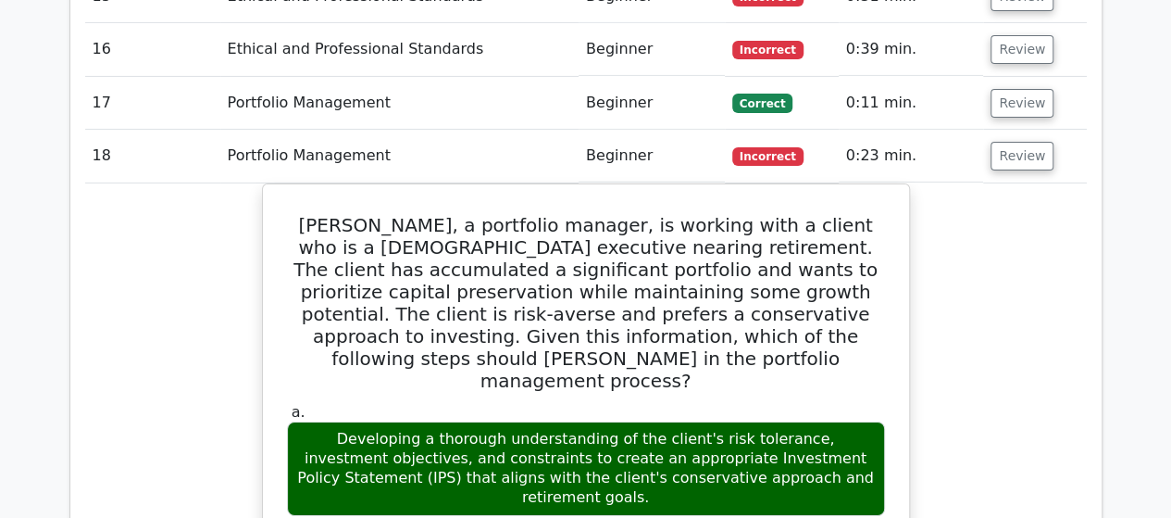
scroll to position [3163, 0]
